Goal: Task Accomplishment & Management: Use online tool/utility

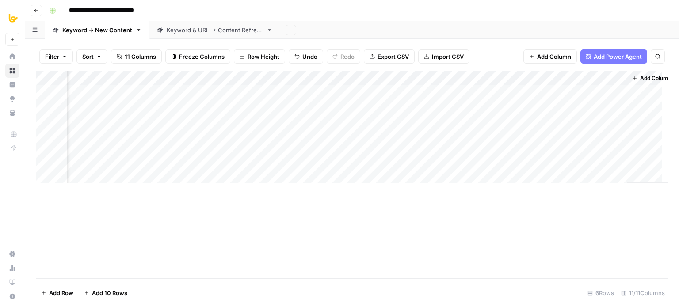
scroll to position [0, 289]
click at [633, 76] on span "Add Column" at bounding box center [648, 78] width 31 height 8
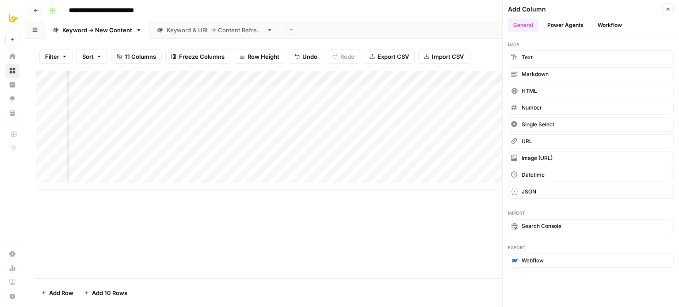
click at [312, 208] on div "Add Column" at bounding box center [352, 175] width 633 height 208
click at [669, 10] on icon "button" at bounding box center [667, 9] width 5 height 5
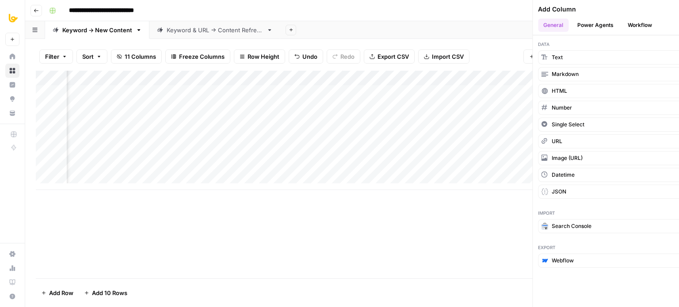
scroll to position [0, 289]
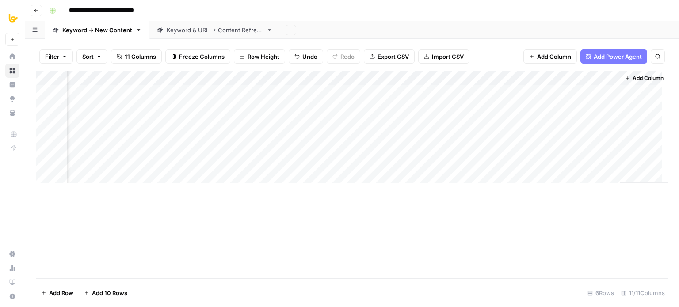
click at [502, 238] on div "Add Column" at bounding box center [352, 175] width 633 height 208
click at [633, 76] on span "Add Column" at bounding box center [648, 78] width 31 height 8
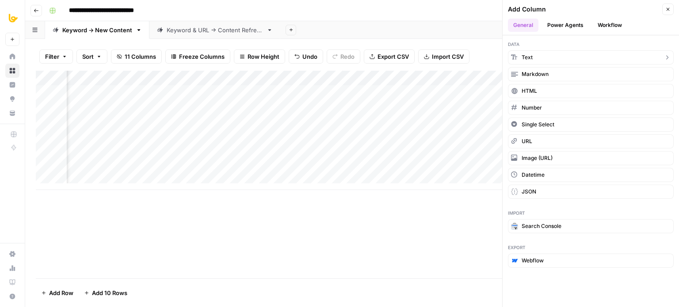
click at [550, 57] on button "Text" at bounding box center [591, 57] width 166 height 14
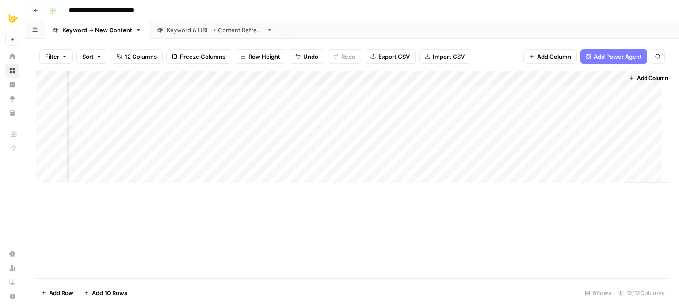
scroll to position [0, 416]
drag, startPoint x: 530, startPoint y: 76, endPoint x: 276, endPoint y: 84, distance: 254.3
click at [276, 84] on div "Add Column" at bounding box center [352, 130] width 633 height 119
drag, startPoint x: 370, startPoint y: 74, endPoint x: 311, endPoint y: 81, distance: 58.8
click at [311, 81] on div "Add Column" at bounding box center [352, 130] width 633 height 119
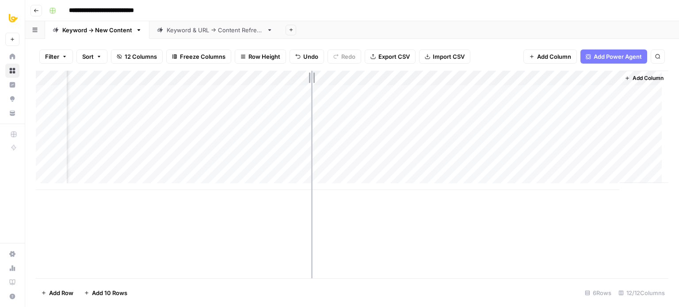
scroll to position [0, 357]
click at [337, 77] on div "Add Column" at bounding box center [352, 130] width 633 height 119
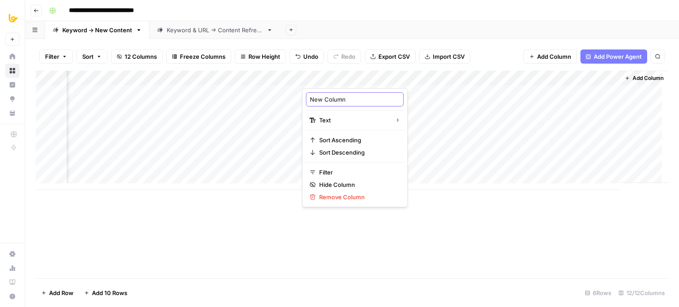
click at [336, 98] on input "New Column" at bounding box center [355, 99] width 90 height 9
type input "Model"
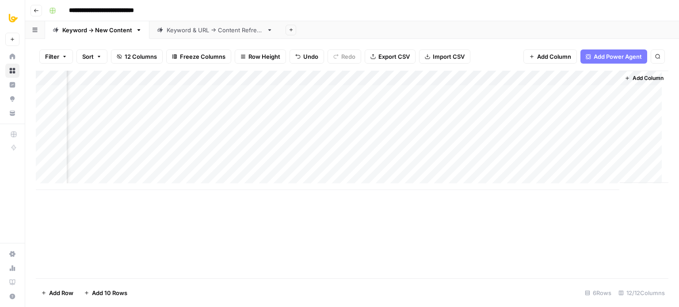
click at [375, 236] on div "Add Column" at bounding box center [352, 175] width 633 height 208
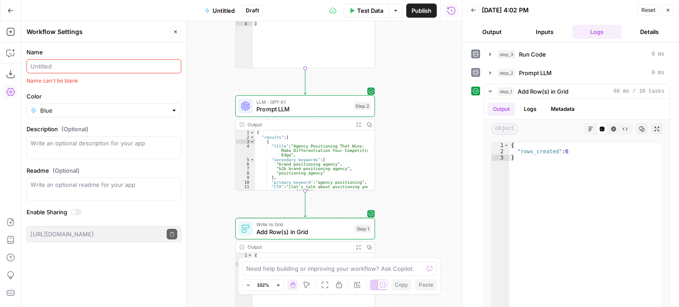
drag, startPoint x: 421, startPoint y: 101, endPoint x: 410, endPoint y: 102, distance: 10.6
click at [410, 102] on div "Workflow Input Settings Inputs Run Code · Python Run Code Step 3 Output Expand …" at bounding box center [241, 164] width 441 height 286
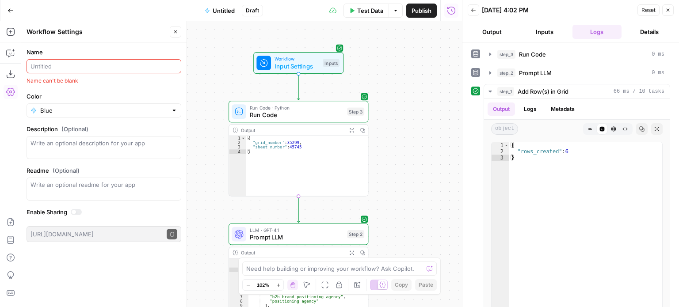
drag, startPoint x: 412, startPoint y: 99, endPoint x: 405, endPoint y: 206, distance: 107.2
click at [405, 206] on div "Workflow Input Settings Inputs Run Code · Python Run Code Step 3 Output Expand …" at bounding box center [241, 164] width 441 height 286
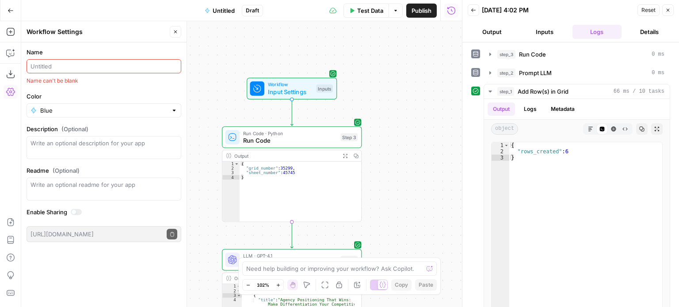
drag, startPoint x: 403, startPoint y: 120, endPoint x: 396, endPoint y: 145, distance: 25.6
click at [396, 145] on div "Workflow Input Settings Inputs Run Code · Python Run Code Step 3 Output Expand …" at bounding box center [241, 164] width 441 height 286
click at [308, 88] on span "Input Settings" at bounding box center [290, 91] width 45 height 9
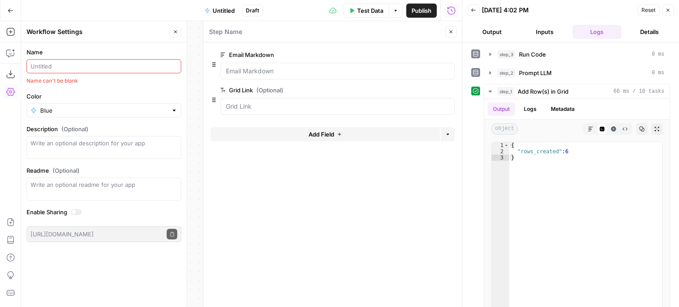
click at [450, 32] on icon "button" at bounding box center [450, 31] width 5 height 5
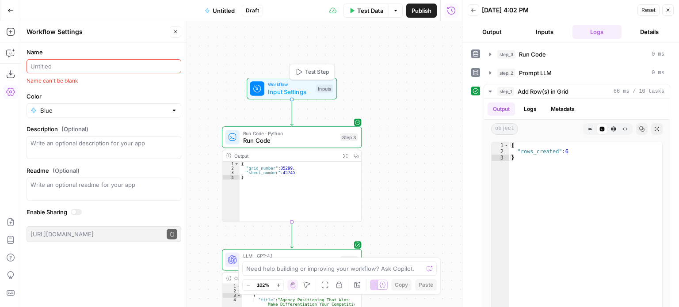
click at [309, 65] on div "Test Step" at bounding box center [312, 72] width 46 height 16
click at [176, 31] on icon "button" at bounding box center [175, 31] width 5 height 5
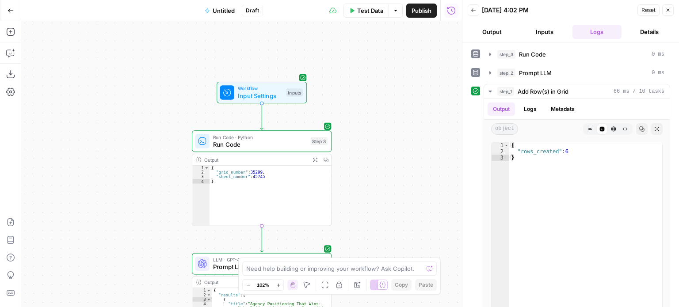
drag, startPoint x: 389, startPoint y: 94, endPoint x: 359, endPoint y: 98, distance: 30.3
click at [359, 98] on div "Workflow Input Settings Inputs Run Code · Python Run Code Step 3 Output Expand …" at bounding box center [241, 164] width 441 height 286
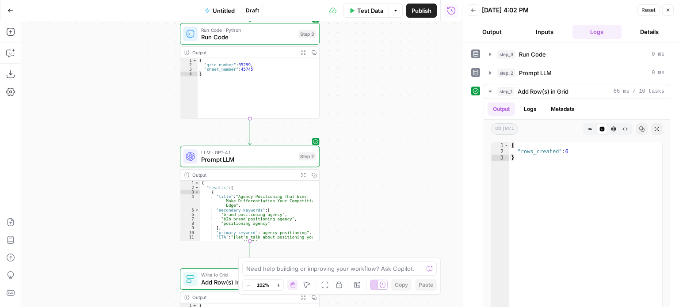
drag, startPoint x: 129, startPoint y: 171, endPoint x: 115, endPoint y: 12, distance: 159.2
click at [115, 16] on div "Go Back Untitled Draft Test Data Options Publish Run History Add Steps Copilot …" at bounding box center [231, 153] width 462 height 307
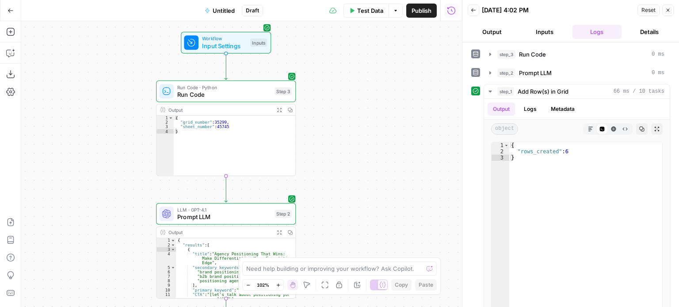
drag, startPoint x: 120, startPoint y: 144, endPoint x: 99, endPoint y: 138, distance: 22.0
click at [98, 249] on div "Workflow Input Settings Inputs Run Code · Python Run Code Step 3 Output Expand …" at bounding box center [241, 164] width 441 height 286
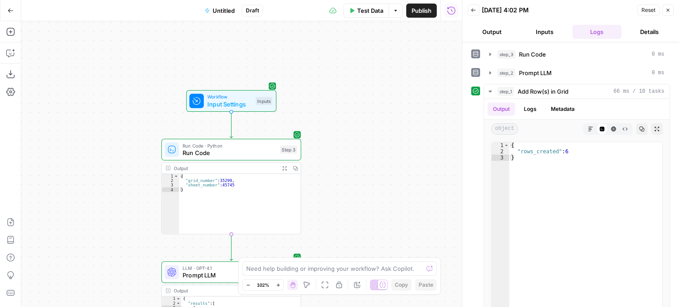
drag, startPoint x: 99, startPoint y: 138, endPoint x: 108, endPoint y: 187, distance: 49.4
click at [105, 196] on div "Workflow Input Settings Inputs Run Code · Python Run Code Step 3 Output Expand …" at bounding box center [241, 164] width 441 height 286
click at [257, 80] on span "Test Step" at bounding box center [257, 84] width 24 height 8
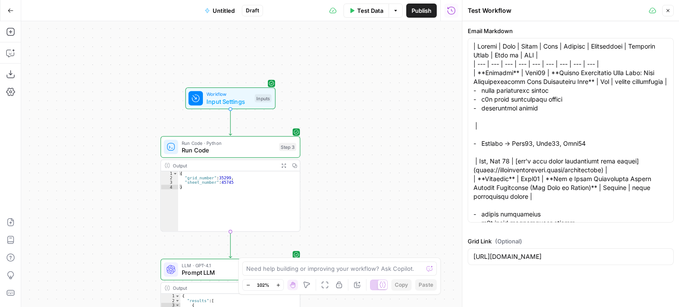
drag, startPoint x: 368, startPoint y: 193, endPoint x: 365, endPoint y: 96, distance: 96.8
click at [365, 96] on div "Workflow Input Settings Inputs Run Code · Python Run Code Step 3 Output Expand …" at bounding box center [241, 164] width 441 height 286
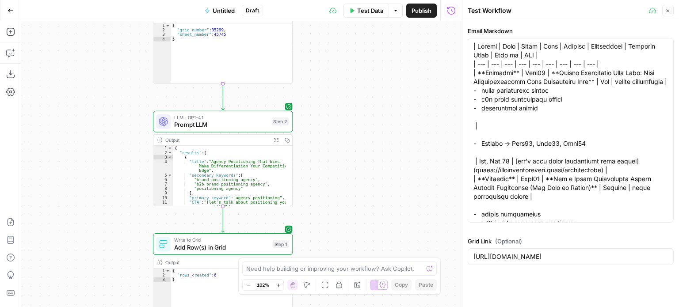
drag, startPoint x: 366, startPoint y: 130, endPoint x: 366, endPoint y: 106, distance: 23.9
click at [366, 106] on div "Workflow Input Settings Inputs Run Code · Python Run Code Step 3 Output Expand …" at bounding box center [241, 164] width 441 height 286
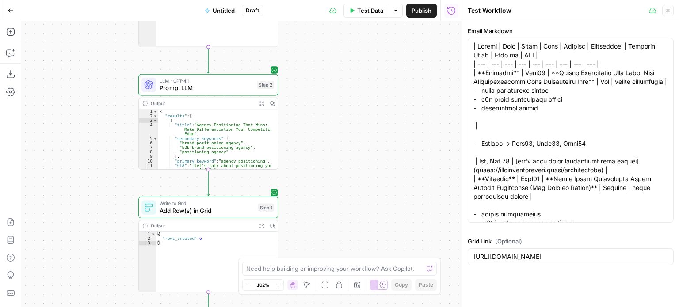
drag, startPoint x: 351, startPoint y: 229, endPoint x: 336, endPoint y: 198, distance: 35.4
click at [336, 198] on div "Workflow Input Settings Inputs Run Code · Python Run Code Step 3 Output Expand …" at bounding box center [241, 164] width 441 height 286
click at [205, 84] on span "Prompt LLM" at bounding box center [207, 88] width 94 height 9
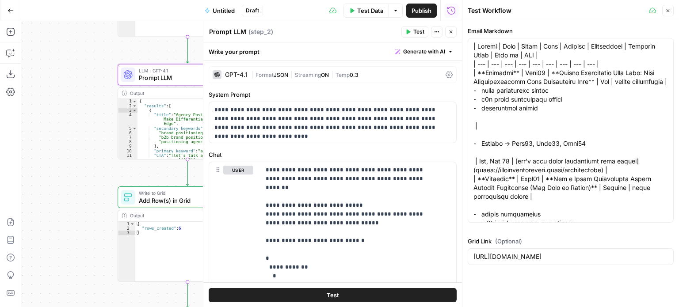
drag, startPoint x: 107, startPoint y: 141, endPoint x: 75, endPoint y: 121, distance: 37.4
click at [75, 121] on div "Workflow Input Settings Inputs Run Code · Python Run Code Step 3 Output Expand …" at bounding box center [241, 164] width 441 height 286
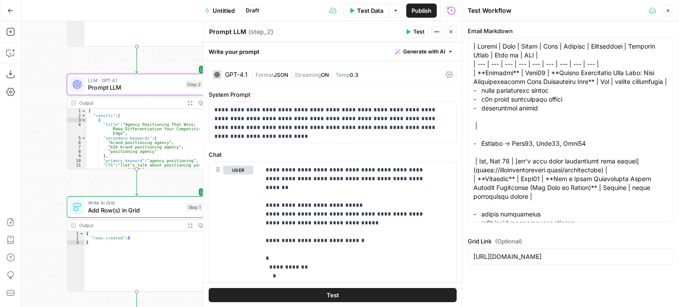
drag, startPoint x: 63, startPoint y: 160, endPoint x: 41, endPoint y: 172, distance: 24.9
click at [41, 172] on div "Workflow Input Settings Inputs Run Code · Python Run Code Step 3 Output Expand …" at bounding box center [241, 164] width 441 height 286
click at [448, 30] on icon "button" at bounding box center [450, 31] width 5 height 5
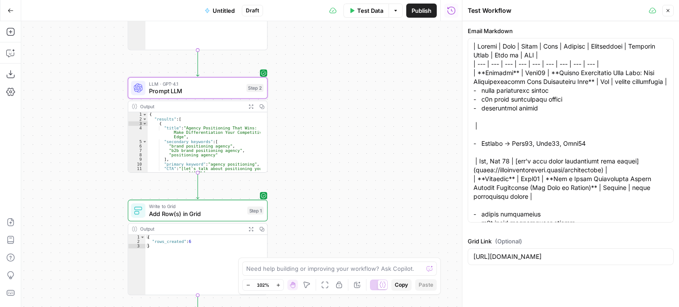
drag, startPoint x: 267, startPoint y: 181, endPoint x: 336, endPoint y: 196, distance: 70.9
click at [336, 196] on div "Workflow Input Settings Inputs Run Code · Python Run Code Step 3 Output Expand …" at bounding box center [241, 164] width 441 height 286
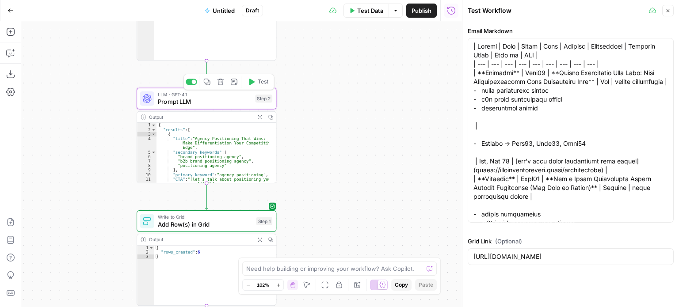
click at [231, 97] on span "LLM · GPT-4.1" at bounding box center [205, 94] width 94 height 7
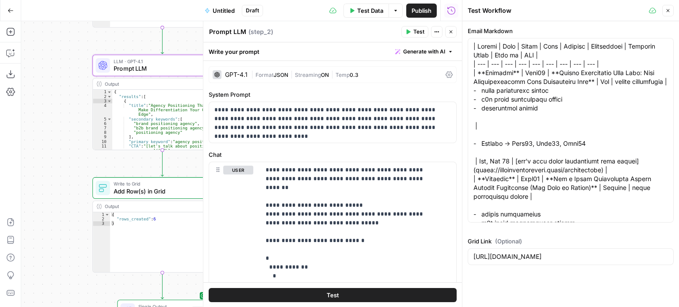
drag, startPoint x: 26, startPoint y: 142, endPoint x: 15, endPoint y: 125, distance: 20.4
click at [15, 125] on div "Add Steps Copilot Download as JSON Settings Import JSON AirOps Academy Help Giv…" at bounding box center [231, 164] width 462 height 286
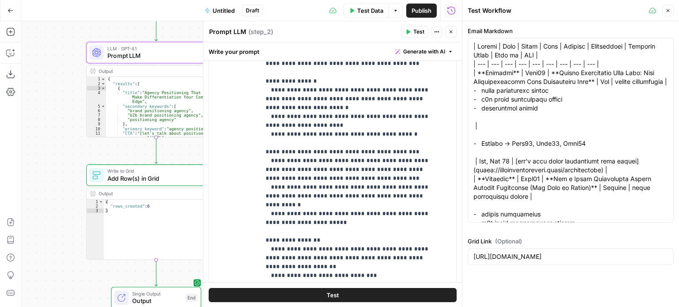
scroll to position [177, 0]
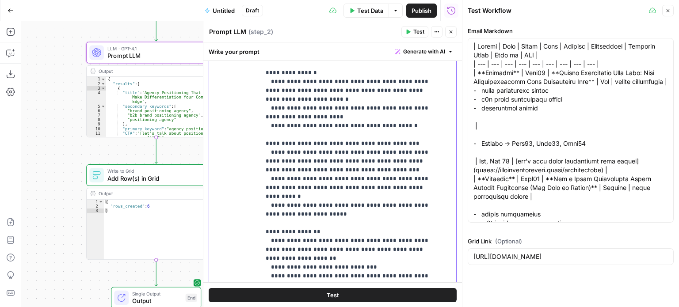
click at [335, 132] on p "**********" at bounding box center [352, 289] width 172 height 955
click at [355, 97] on p "**********" at bounding box center [352, 289] width 172 height 955
click at [362, 118] on p "**********" at bounding box center [352, 289] width 172 height 955
click at [274, 109] on p "**********" at bounding box center [352, 289] width 172 height 955
click at [354, 102] on p "**********" at bounding box center [352, 289] width 172 height 955
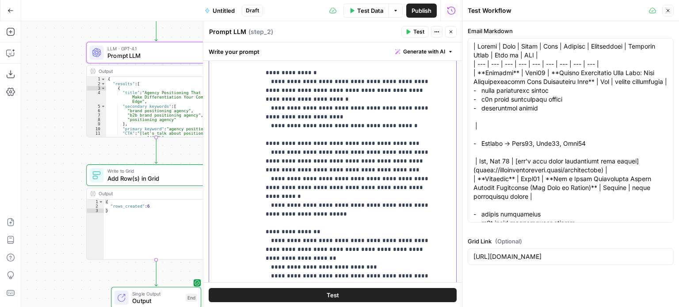
scroll to position [186, 0]
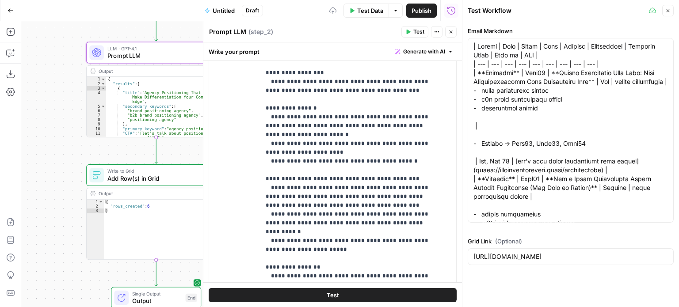
click at [412, 27] on button "Test" at bounding box center [414, 31] width 27 height 11
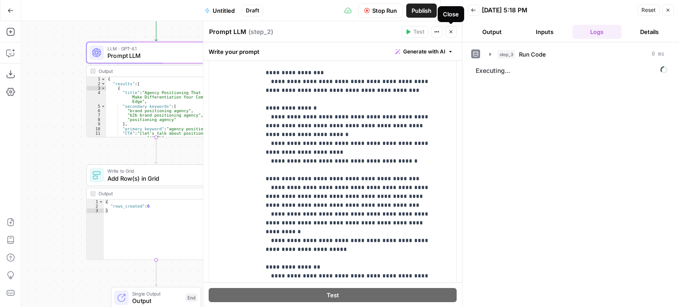
click at [453, 33] on icon "button" at bounding box center [450, 31] width 5 height 5
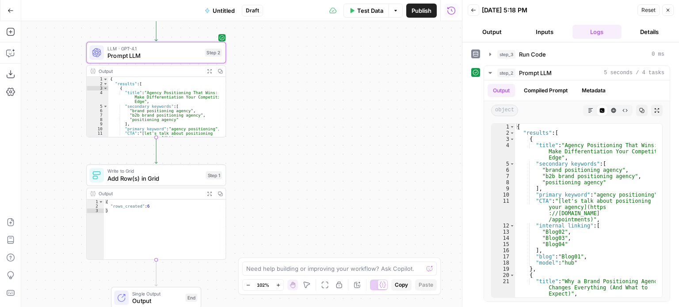
drag, startPoint x: 356, startPoint y: 112, endPoint x: 365, endPoint y: 84, distance: 29.2
click at [364, 89] on div "Workflow Input Settings Inputs Run Code · Python Run Code Step 3 Output Expand …" at bounding box center [241, 164] width 441 height 286
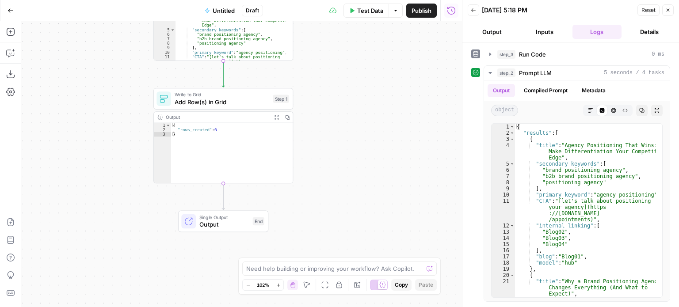
drag, startPoint x: 359, startPoint y: 228, endPoint x: 333, endPoint y: 219, distance: 27.7
click at [368, 263] on body "All About AI New Home Browse Insights Opportunities Your Data Recent Grids [Kur…" at bounding box center [339, 153] width 679 height 307
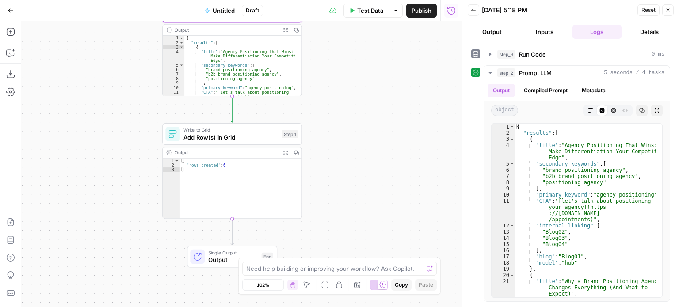
click at [230, 141] on span "Add Row(s) in Grid" at bounding box center [230, 137] width 95 height 9
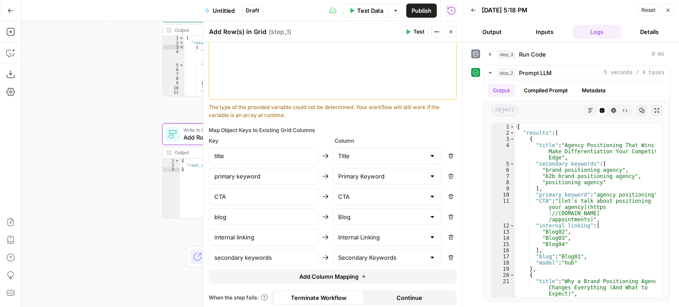
scroll to position [331, 0]
click at [301, 272] on span "Add Column Mapping" at bounding box center [328, 276] width 59 height 9
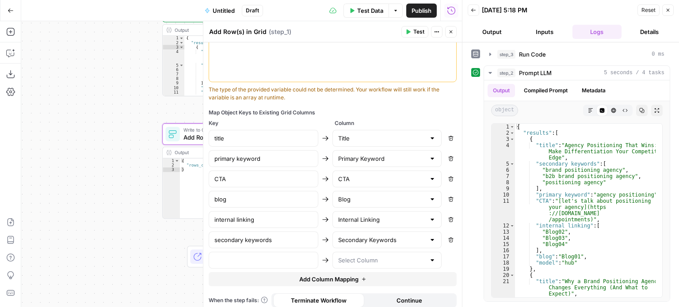
scroll to position [351, 0]
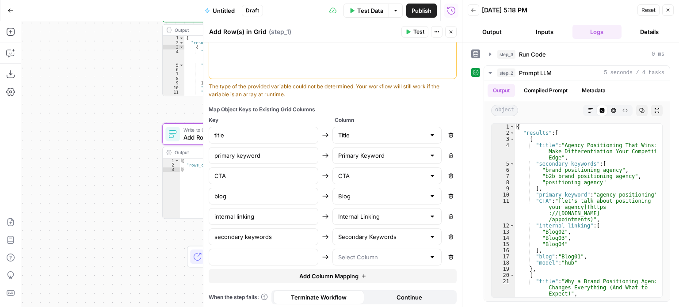
click at [280, 261] on div at bounding box center [264, 257] width 110 height 17
type input "model"
click at [348, 254] on input "text" at bounding box center [382, 257] width 88 height 9
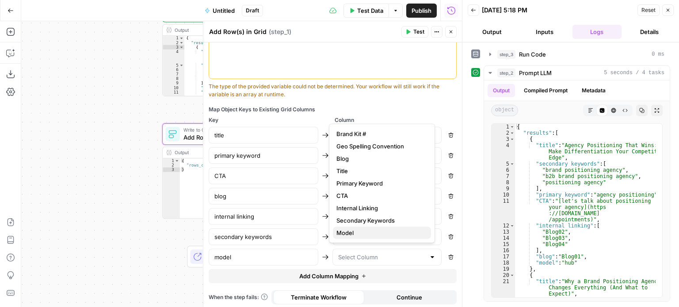
click at [364, 229] on span "Model" at bounding box center [380, 233] width 88 height 9
type input "Model"
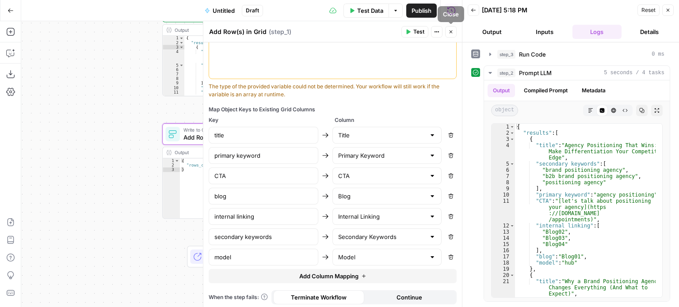
click at [414, 31] on span "Test" at bounding box center [418, 32] width 11 height 8
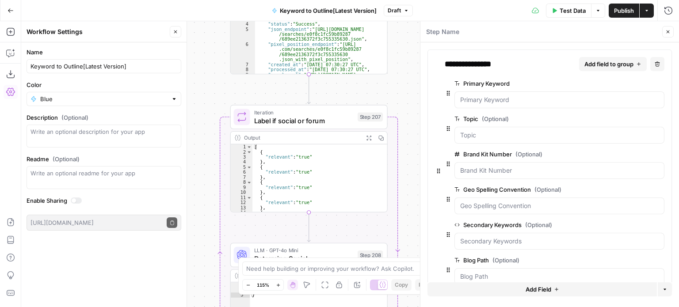
drag, startPoint x: 217, startPoint y: 106, endPoint x: 203, endPoint y: -22, distance: 128.4
click at [203, 0] on html "All About AI New Home Browse Insights Opportunities Your Data Recent Grids [Kur…" at bounding box center [339, 153] width 679 height 307
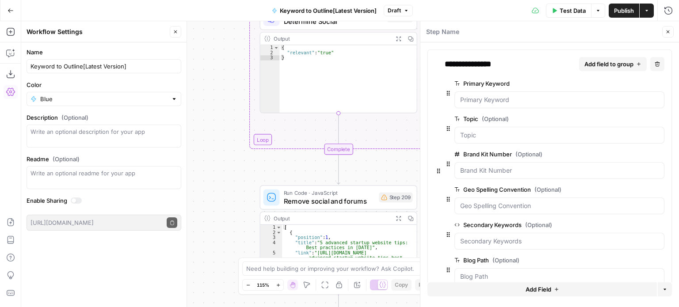
drag, startPoint x: 232, startPoint y: -20, endPoint x: 238, endPoint y: 58, distance: 79.0
click at [231, 0] on html "All About AI New Home Browse Insights Opportunities Your Data Recent Grids [Kur…" at bounding box center [339, 153] width 679 height 307
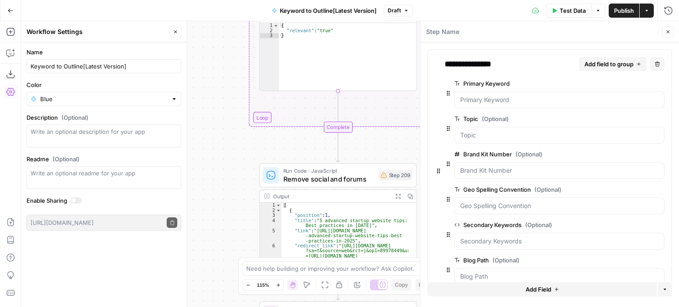
click at [220, 160] on div "Workflow Input Settings Inputs Workflow Workflow Step 1 Output Expand Output Co…" at bounding box center [350, 164] width 658 height 286
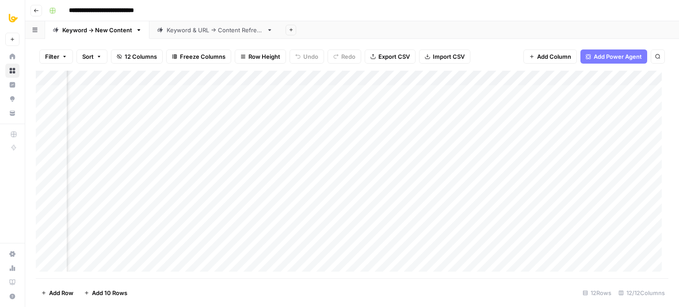
scroll to position [0, 259]
drag, startPoint x: 468, startPoint y: 76, endPoint x: 457, endPoint y: 80, distance: 12.0
click at [457, 80] on div "Add Column" at bounding box center [352, 175] width 633 height 208
click at [85, 168] on div "Add Column" at bounding box center [352, 175] width 633 height 208
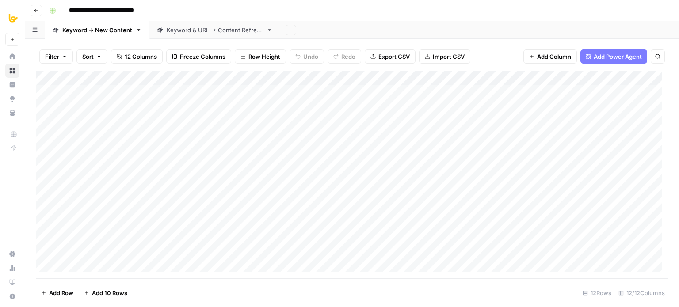
click at [85, 168] on div "Add Column" at bounding box center [352, 175] width 633 height 208
click at [89, 181] on div "Add Column" at bounding box center [352, 175] width 633 height 208
click at [92, 198] on div "Add Column" at bounding box center [352, 175] width 633 height 208
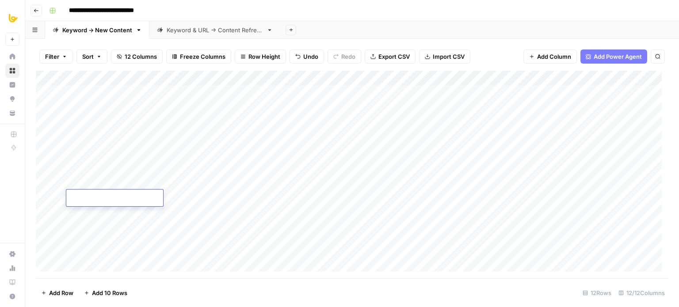
type input "1"
click at [94, 210] on div "Add Column" at bounding box center [352, 175] width 633 height 208
click at [94, 225] on div "Add Column" at bounding box center [352, 175] width 633 height 208
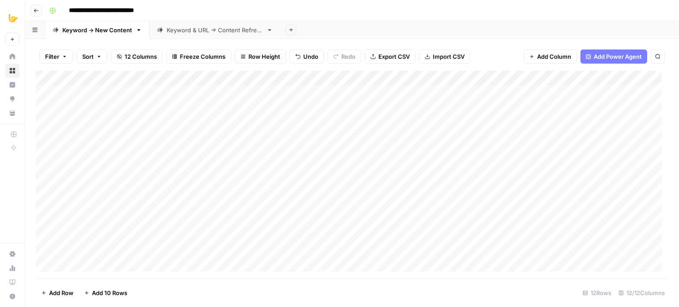
click at [93, 238] on div "Add Column" at bounding box center [352, 175] width 633 height 208
type input "1"
click at [94, 256] on div "Add Column" at bounding box center [352, 175] width 633 height 208
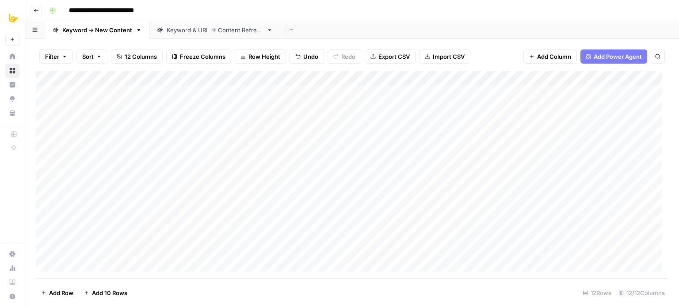
click at [185, 287] on footer "Add Row Add 10 Rows 12 Rows 12/12 Columns" at bounding box center [352, 292] width 633 height 29
click at [158, 167] on div "Add Column" at bounding box center [352, 175] width 633 height 208
click at [163, 182] on div "Add Column" at bounding box center [352, 175] width 633 height 208
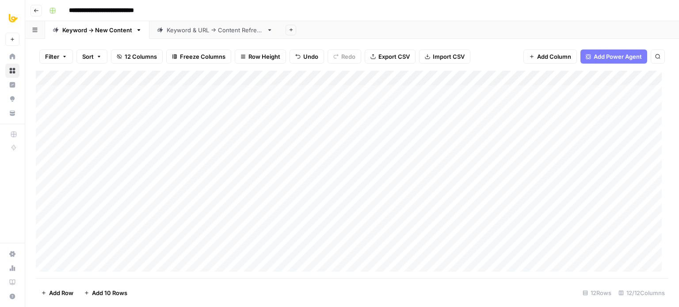
click at [163, 200] on div "Add Column" at bounding box center [352, 175] width 633 height 208
click at [163, 199] on div "Add Column" at bounding box center [352, 175] width 633 height 208
type textarea "********"
click at [163, 214] on div "Add Column" at bounding box center [352, 175] width 633 height 208
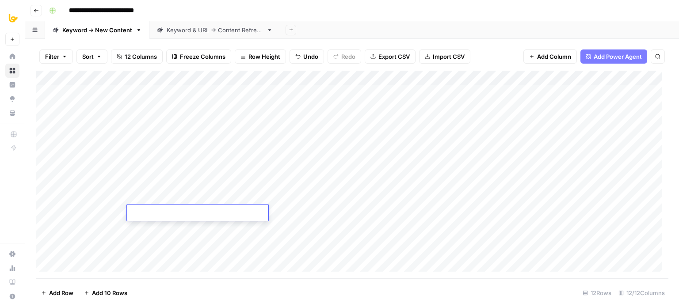
type textarea "********"
click at [161, 231] on div "Add Column" at bounding box center [352, 175] width 633 height 208
click at [162, 243] on div "Add Column" at bounding box center [352, 175] width 633 height 208
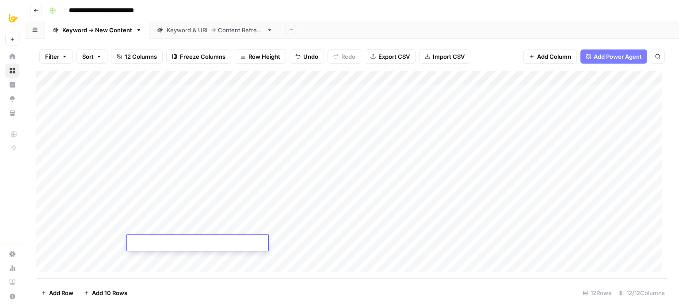
type textarea "********"
click at [168, 255] on div "Add Column" at bounding box center [352, 175] width 633 height 208
click at [191, 286] on footer "Add Row Add 10 Rows 12 Rows 12/12 Columns" at bounding box center [352, 292] width 633 height 29
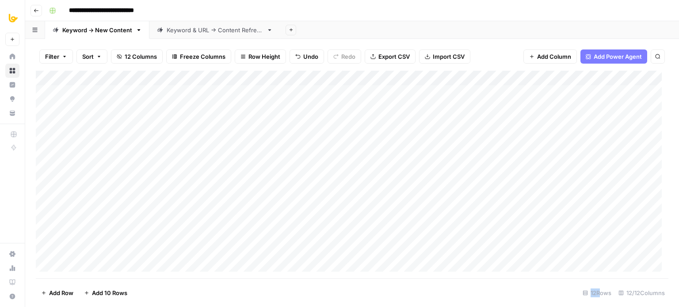
click at [45, 165] on div "Add Column" at bounding box center [352, 175] width 633 height 208
click at [48, 151] on div "Add Column" at bounding box center [352, 175] width 633 height 208
click at [47, 136] on div "Add Column" at bounding box center [352, 175] width 633 height 208
click at [47, 121] on div "Add Column" at bounding box center [352, 175] width 633 height 208
click at [46, 104] on div "Add Column" at bounding box center [352, 175] width 633 height 208
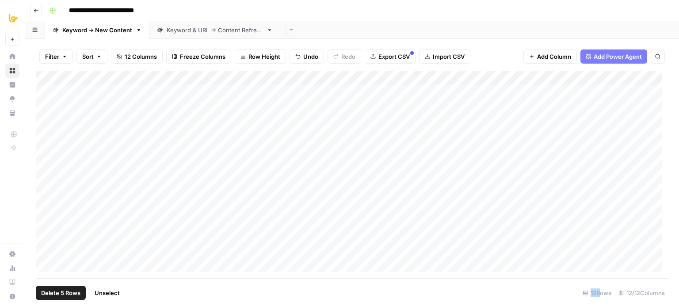
click at [46, 90] on div "Add Column" at bounding box center [352, 175] width 633 height 208
click at [71, 290] on span "Delete 6 Rows" at bounding box center [60, 293] width 39 height 9
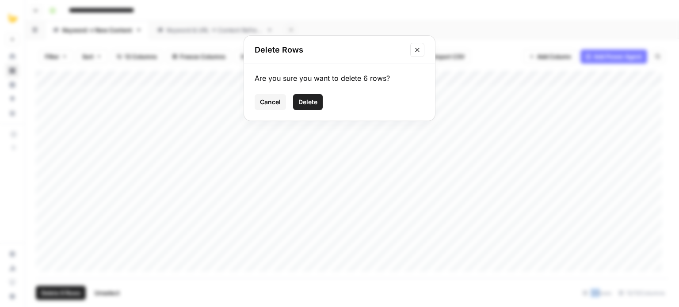
click at [309, 102] on span "Delete" at bounding box center [307, 102] width 19 height 9
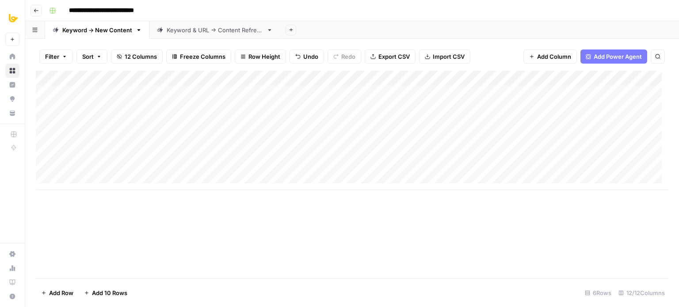
drag, startPoint x: 182, startPoint y: 236, endPoint x: 232, endPoint y: 167, distance: 85.0
click at [182, 236] on div "Add Column" at bounding box center [352, 175] width 633 height 208
